Goal: Navigation & Orientation: Find specific page/section

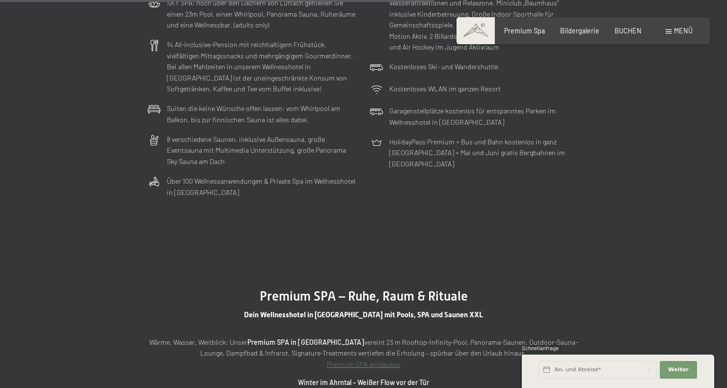
scroll to position [2856, 0]
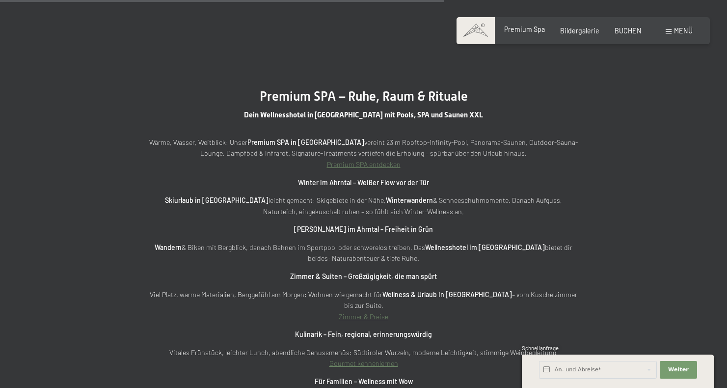
click at [525, 32] on span "Premium Spa" at bounding box center [524, 29] width 41 height 8
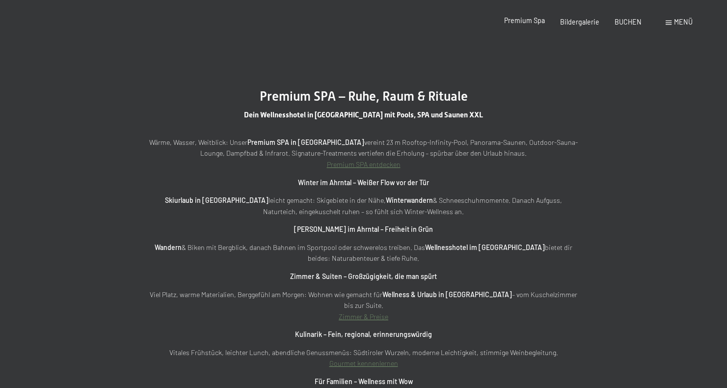
scroll to position [0, 0]
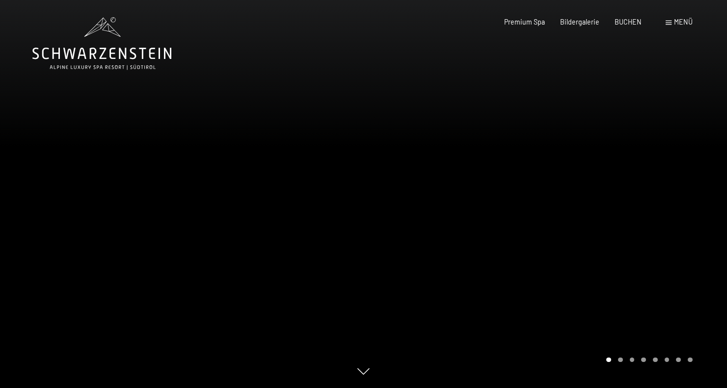
click at [701, 197] on div at bounding box center [546, 194] width 364 height 388
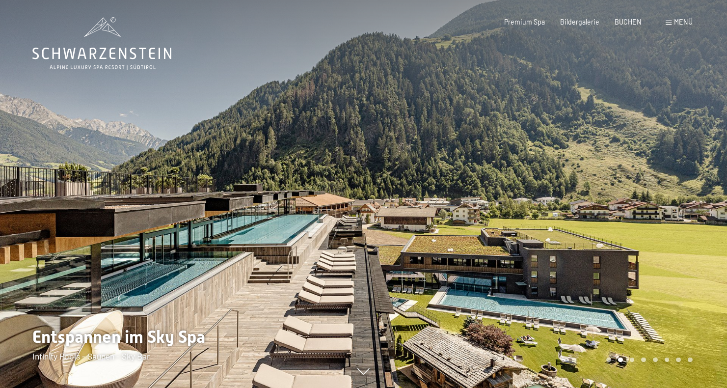
click at [701, 197] on div at bounding box center [546, 194] width 364 height 388
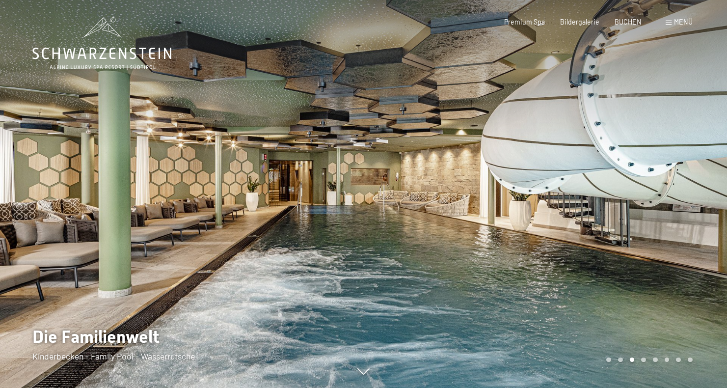
click at [701, 197] on div at bounding box center [546, 194] width 364 height 388
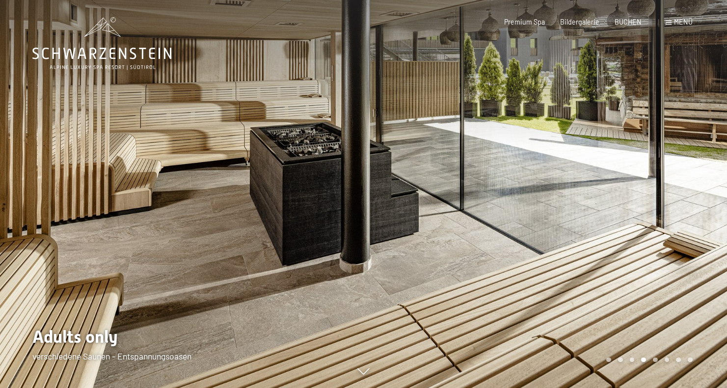
click at [701, 197] on div at bounding box center [546, 194] width 364 height 388
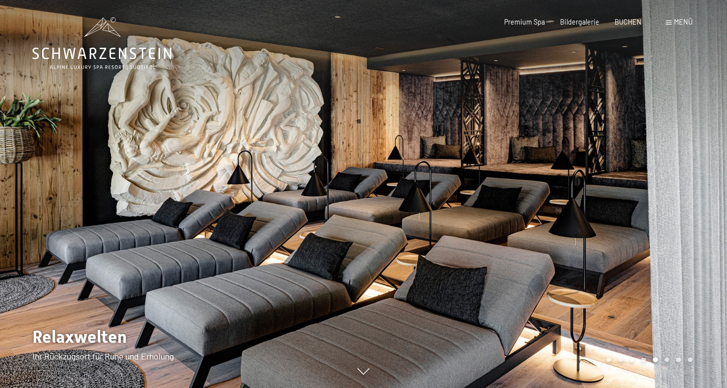
click at [701, 197] on div at bounding box center [546, 194] width 364 height 388
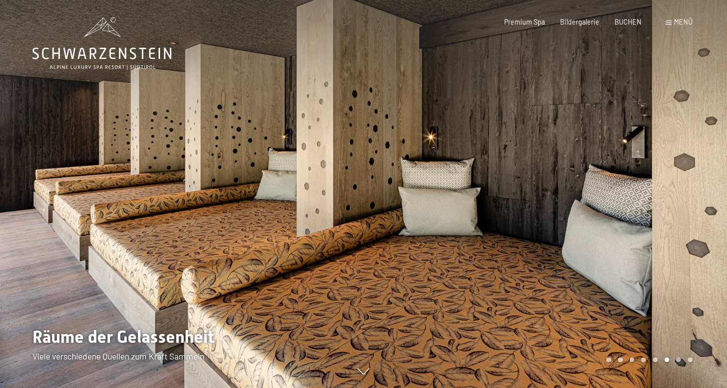
click at [701, 197] on div at bounding box center [546, 194] width 364 height 388
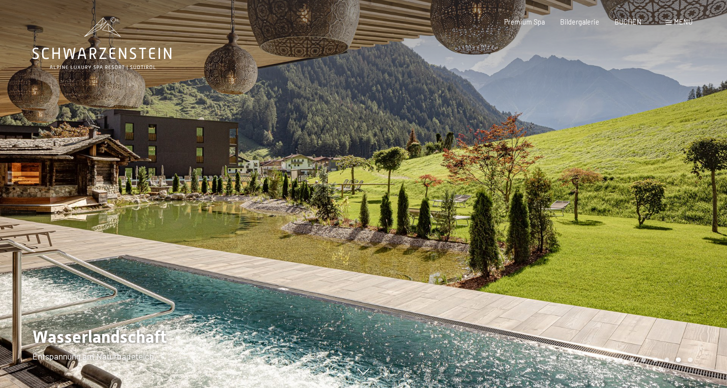
click at [701, 197] on div at bounding box center [546, 194] width 364 height 388
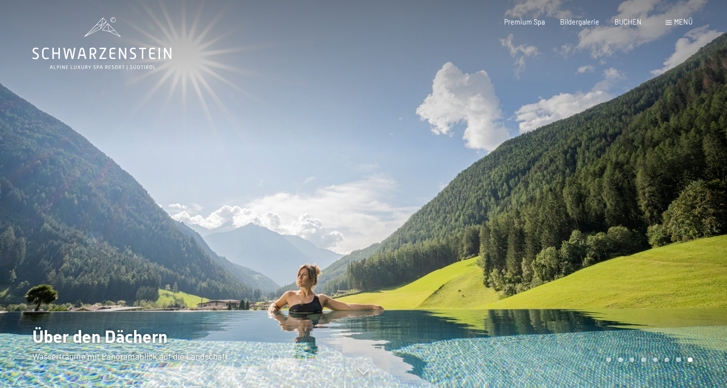
click at [701, 197] on div at bounding box center [546, 194] width 364 height 388
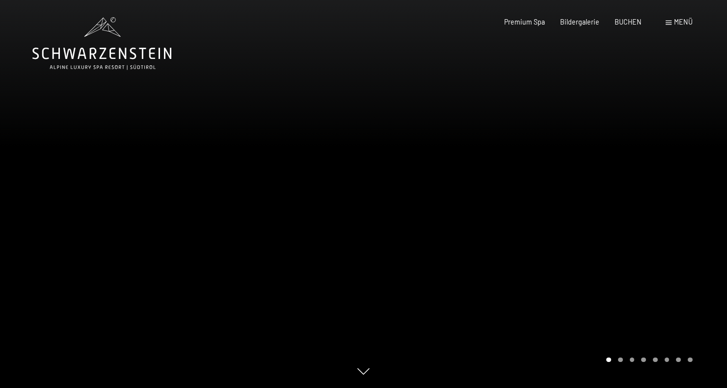
click at [695, 192] on div at bounding box center [546, 194] width 364 height 388
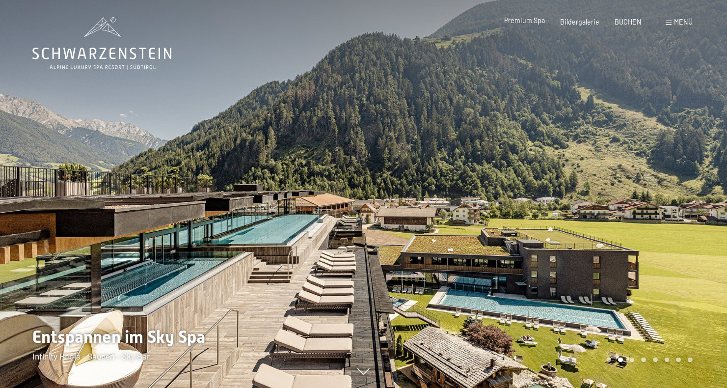
click at [539, 21] on span "Premium Spa" at bounding box center [524, 20] width 41 height 8
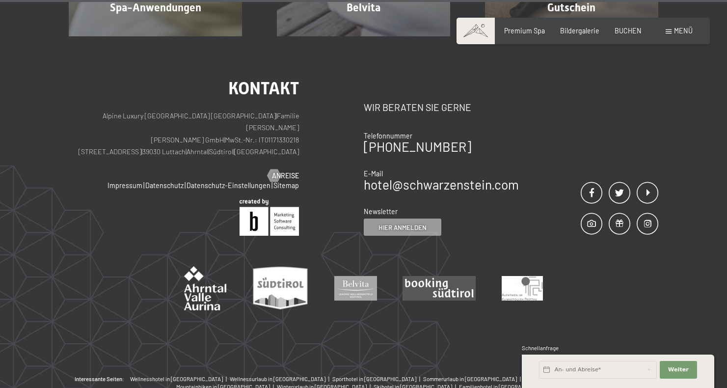
scroll to position [5537, 0]
